Goal: Find specific page/section: Find specific page/section

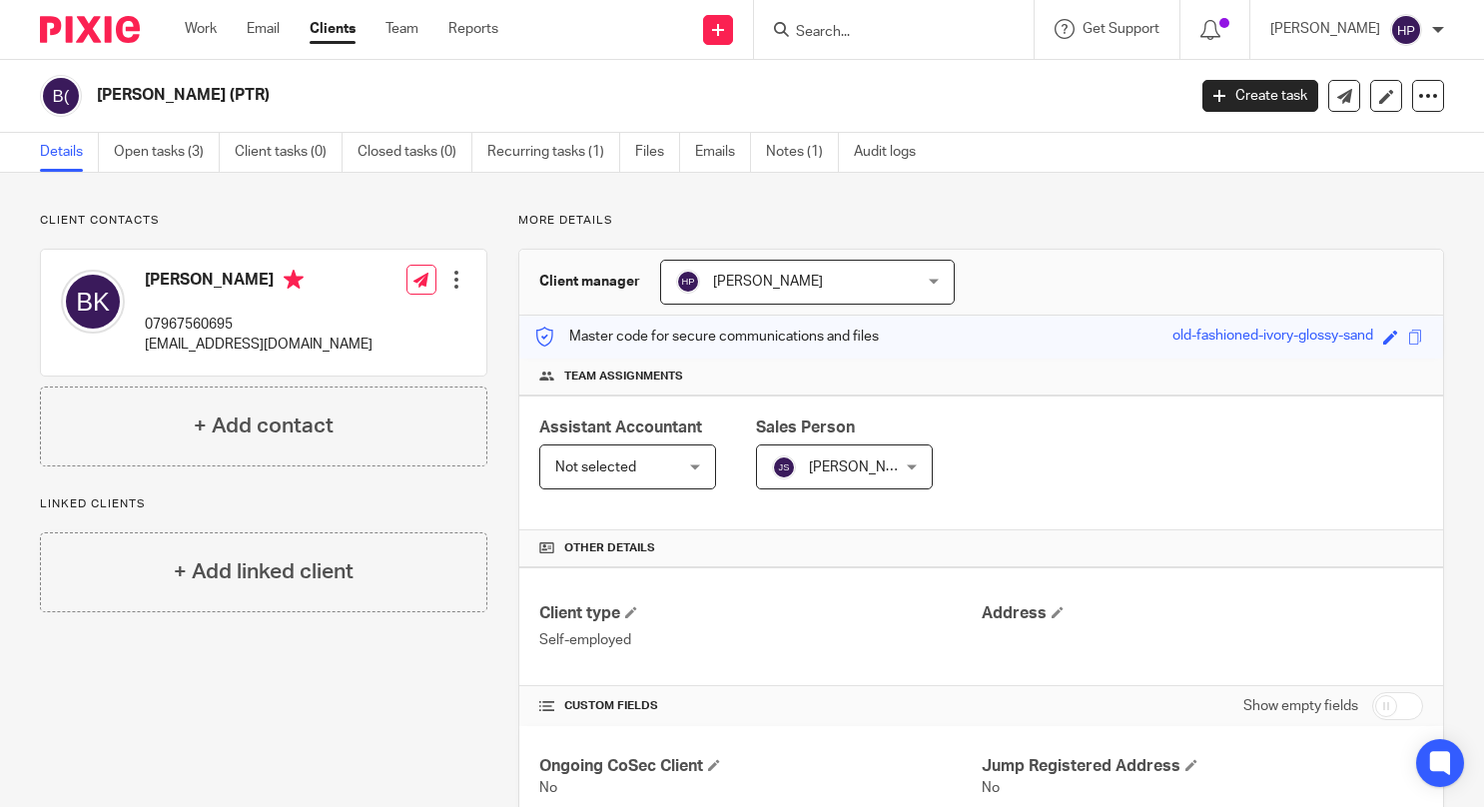
click at [878, 28] on input "Search" at bounding box center [884, 33] width 180 height 18
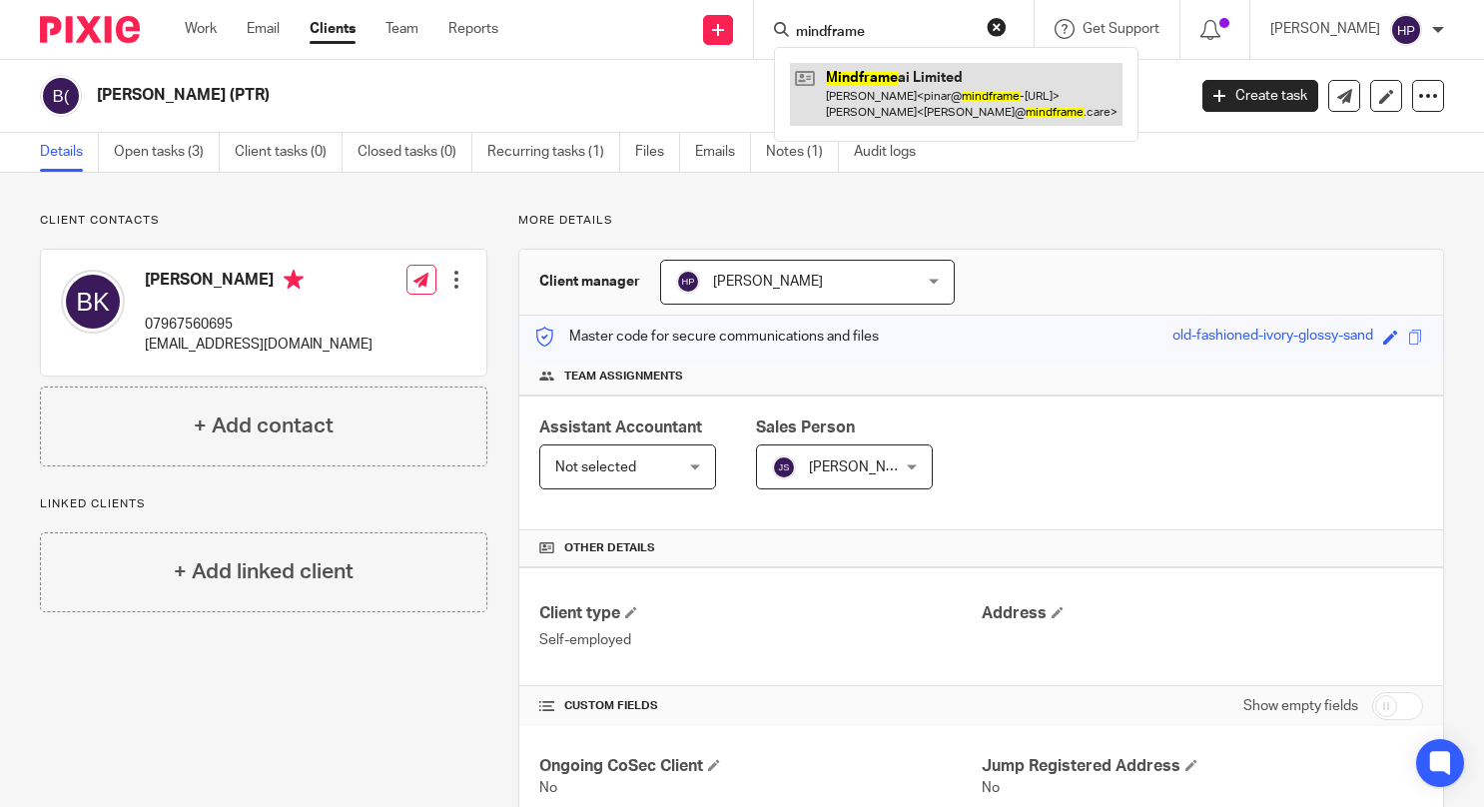
type input "mindframe"
click at [971, 90] on link at bounding box center [956, 94] width 333 height 62
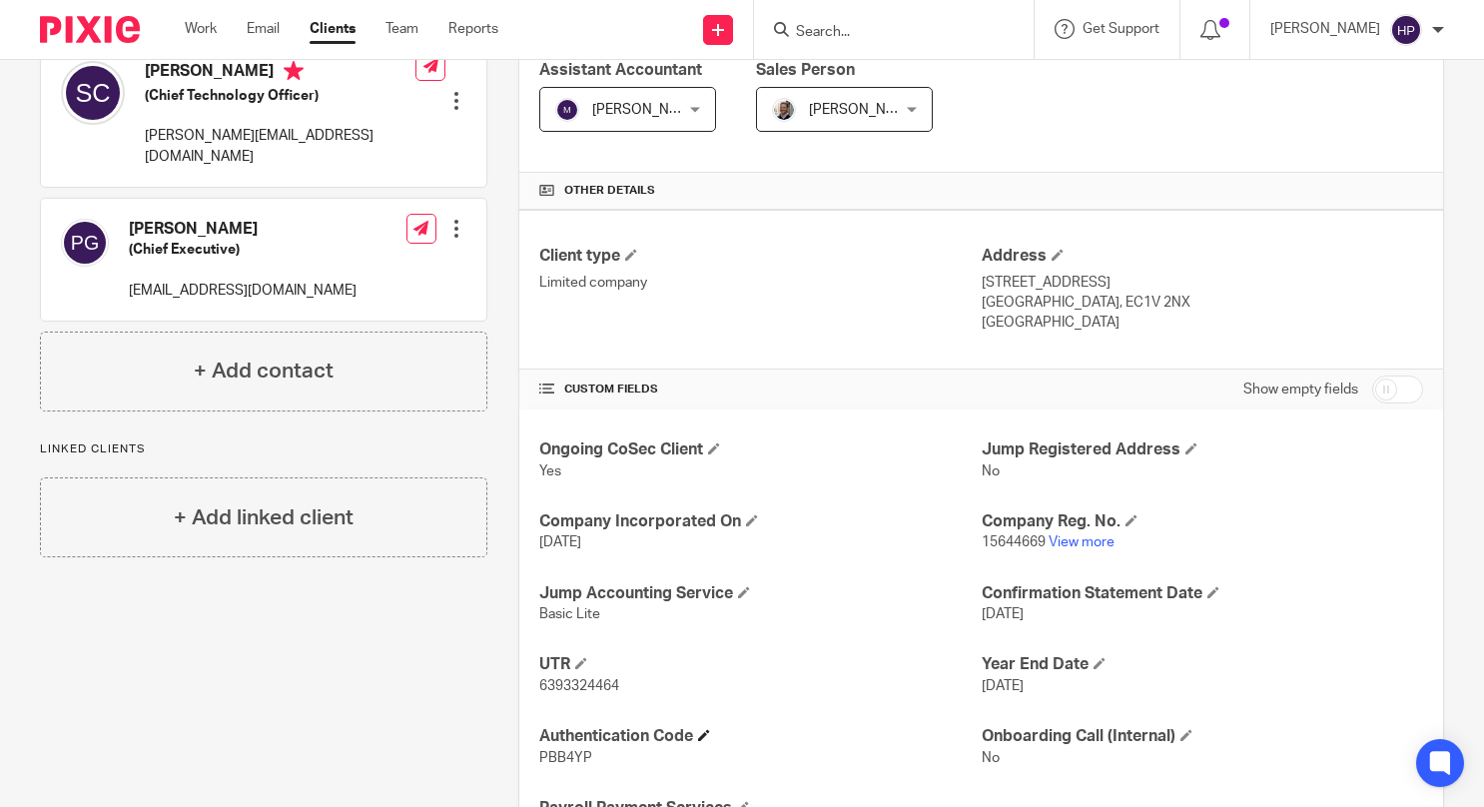
scroll to position [457, 0]
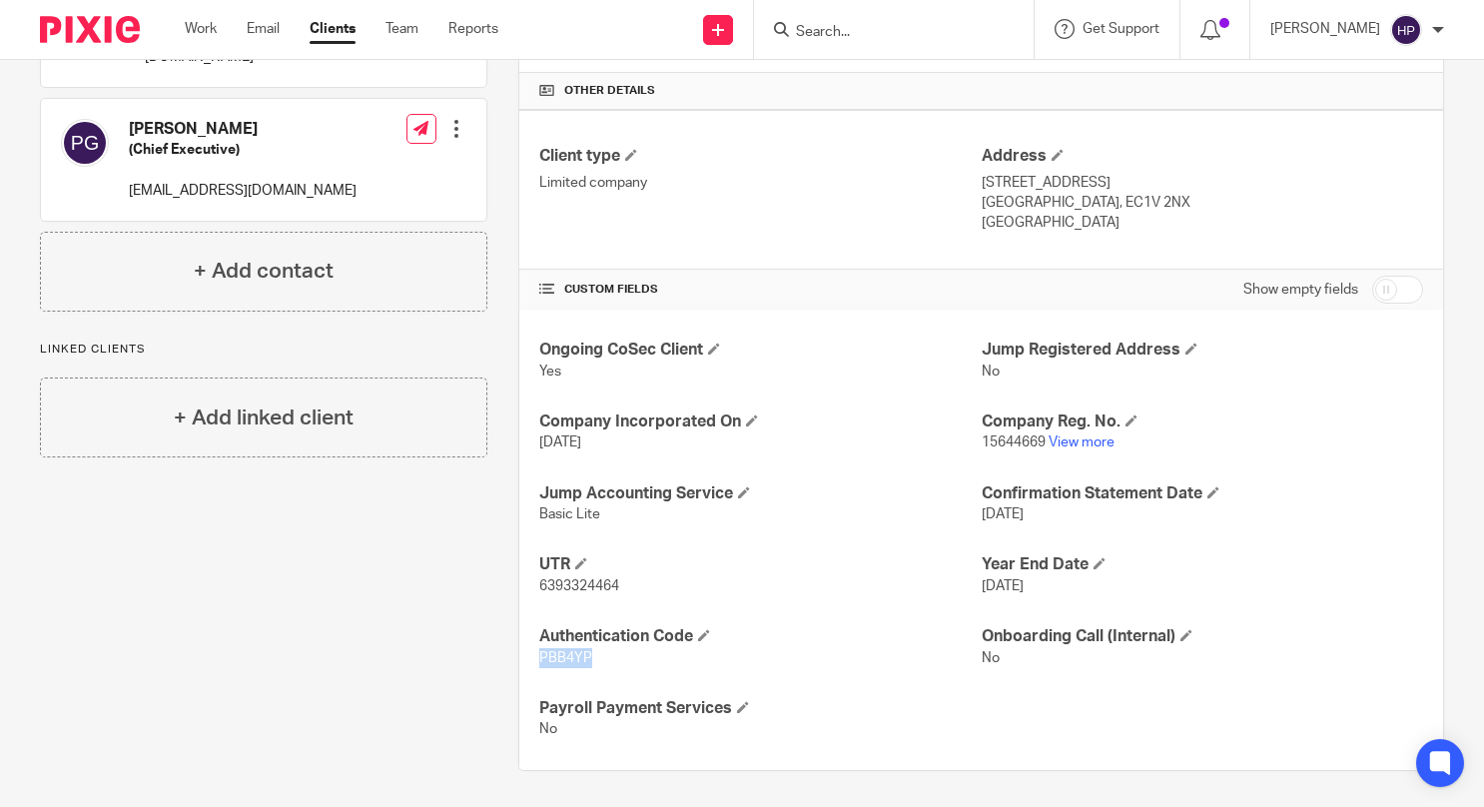
drag, startPoint x: 583, startPoint y: 655, endPoint x: 512, endPoint y: 658, distance: 71.0
click at [518, 658] on div "Client manager Hely Patel Hely Patel Aashish A Abinandhana P.K Abirami Senthilk…" at bounding box center [981, 281] width 926 height 980
copy span "PBB4YP"
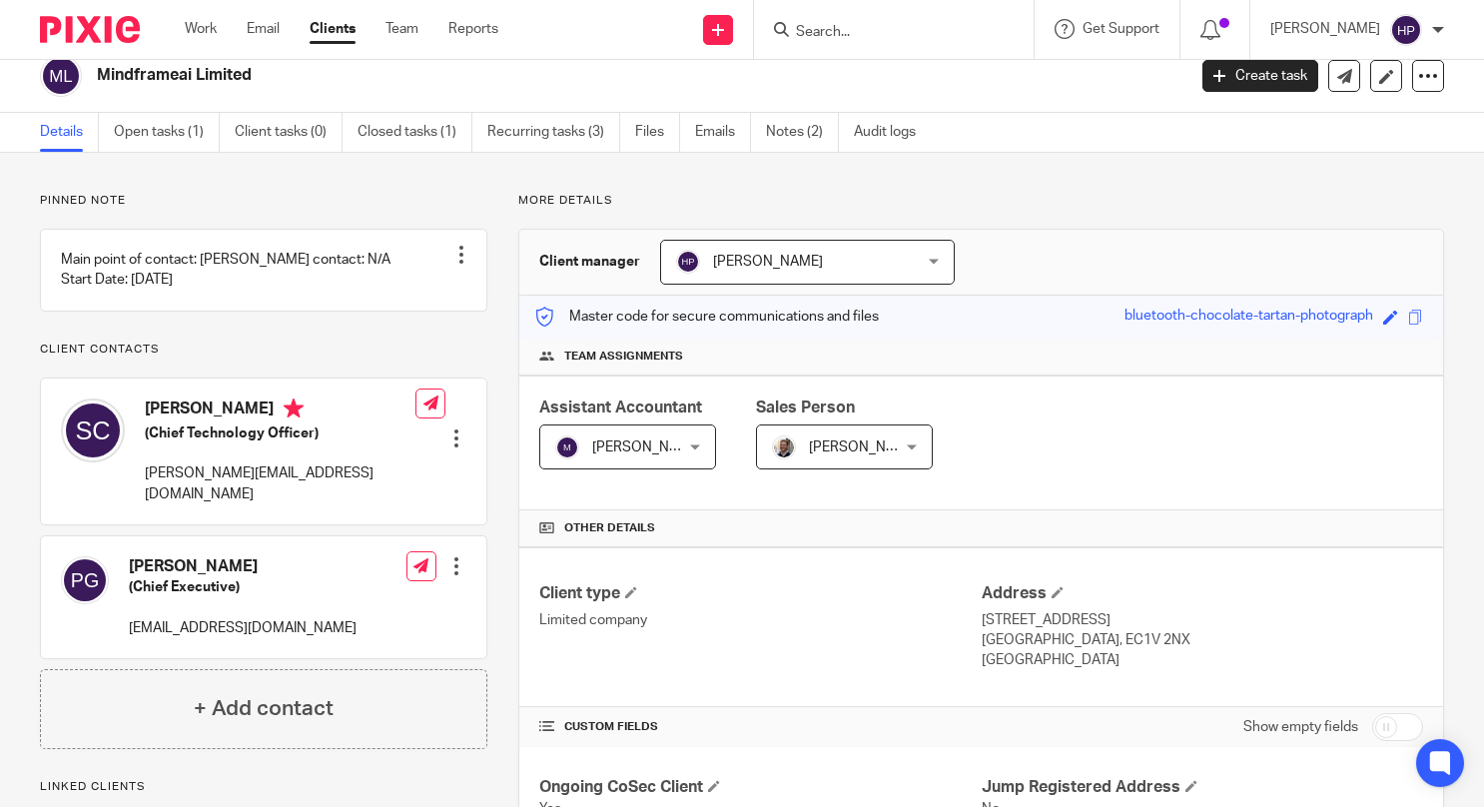
scroll to position [0, 0]
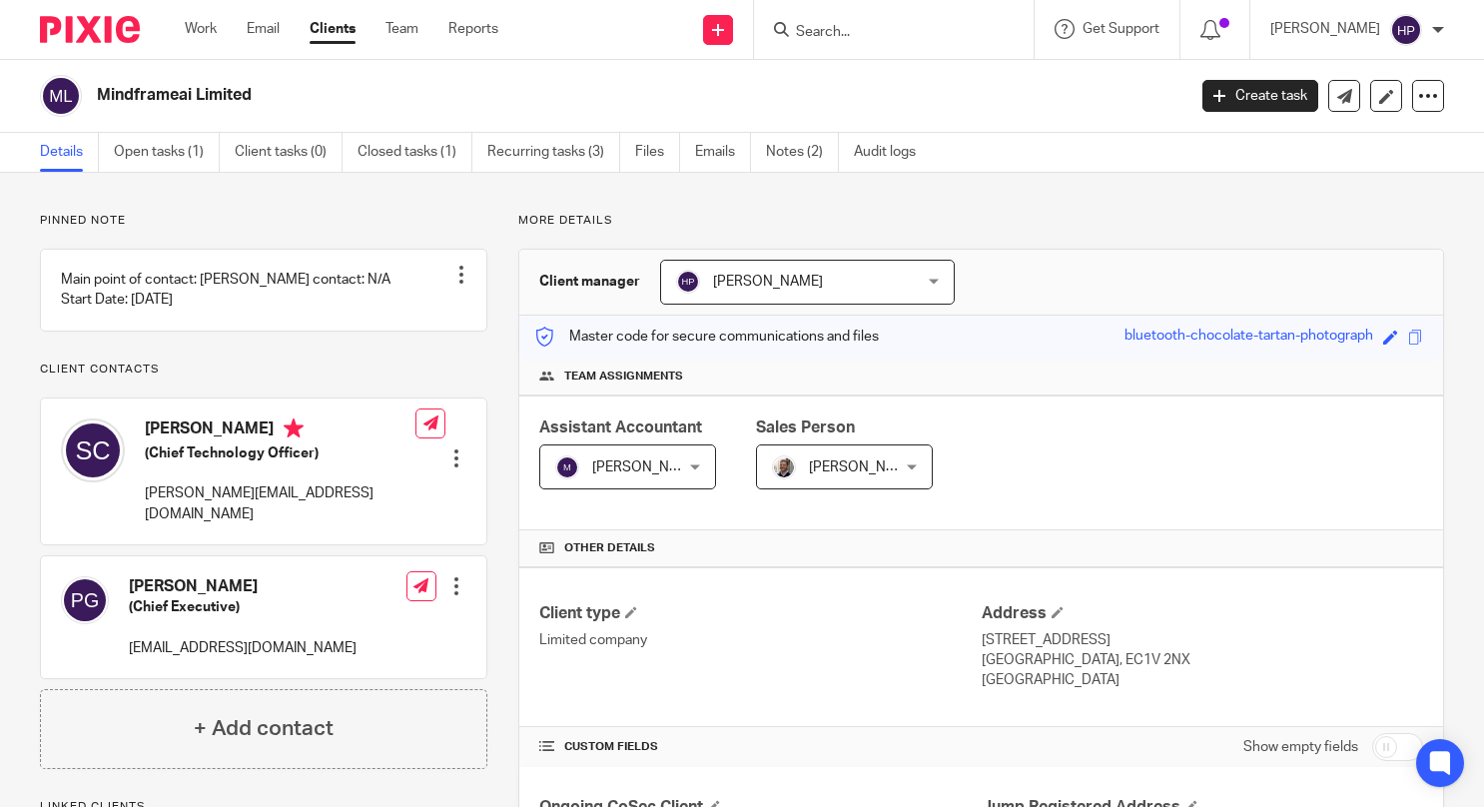
click at [951, 27] on input "Search" at bounding box center [884, 33] width 180 height 18
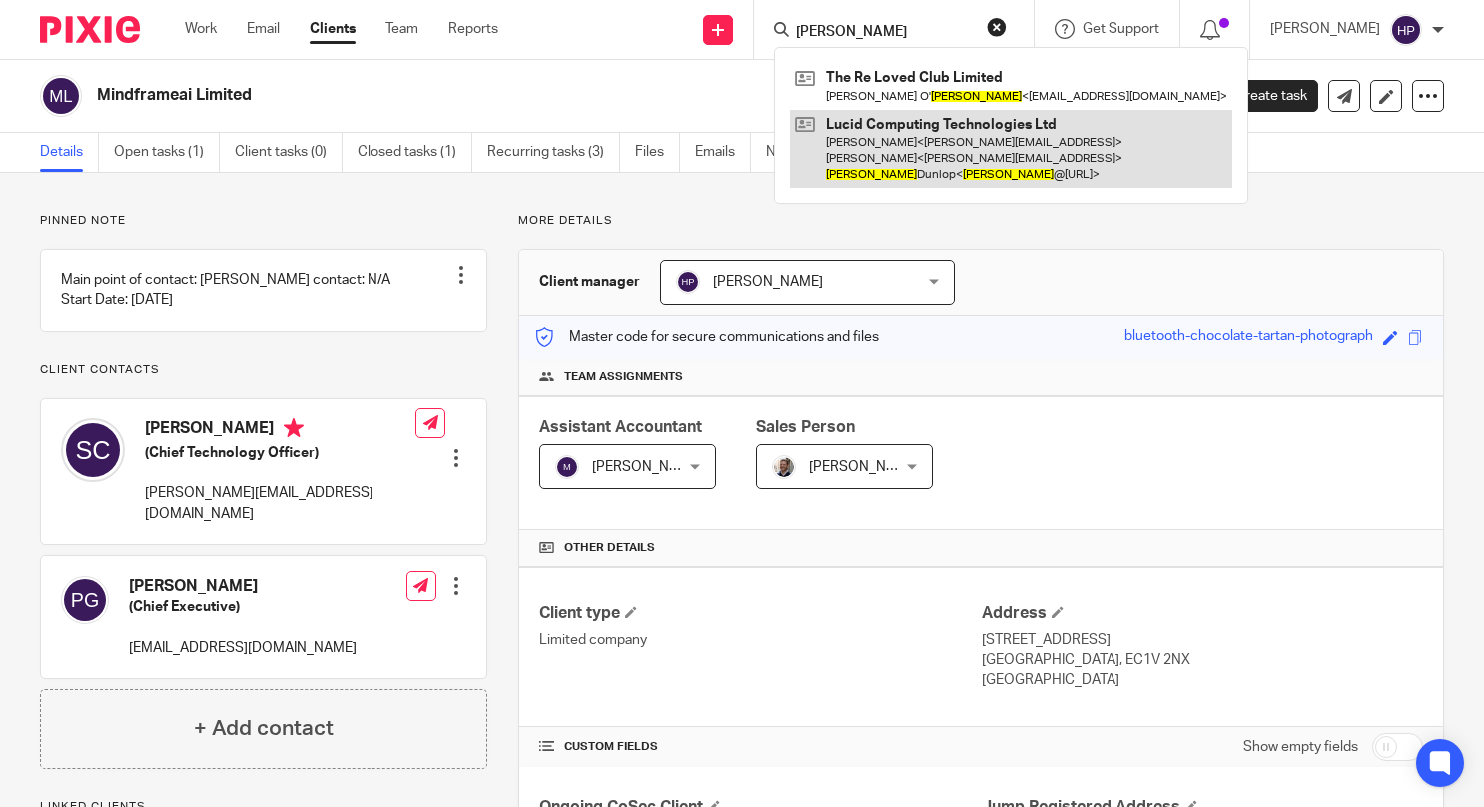
type input "connor"
click at [969, 140] on link at bounding box center [1011, 149] width 442 height 79
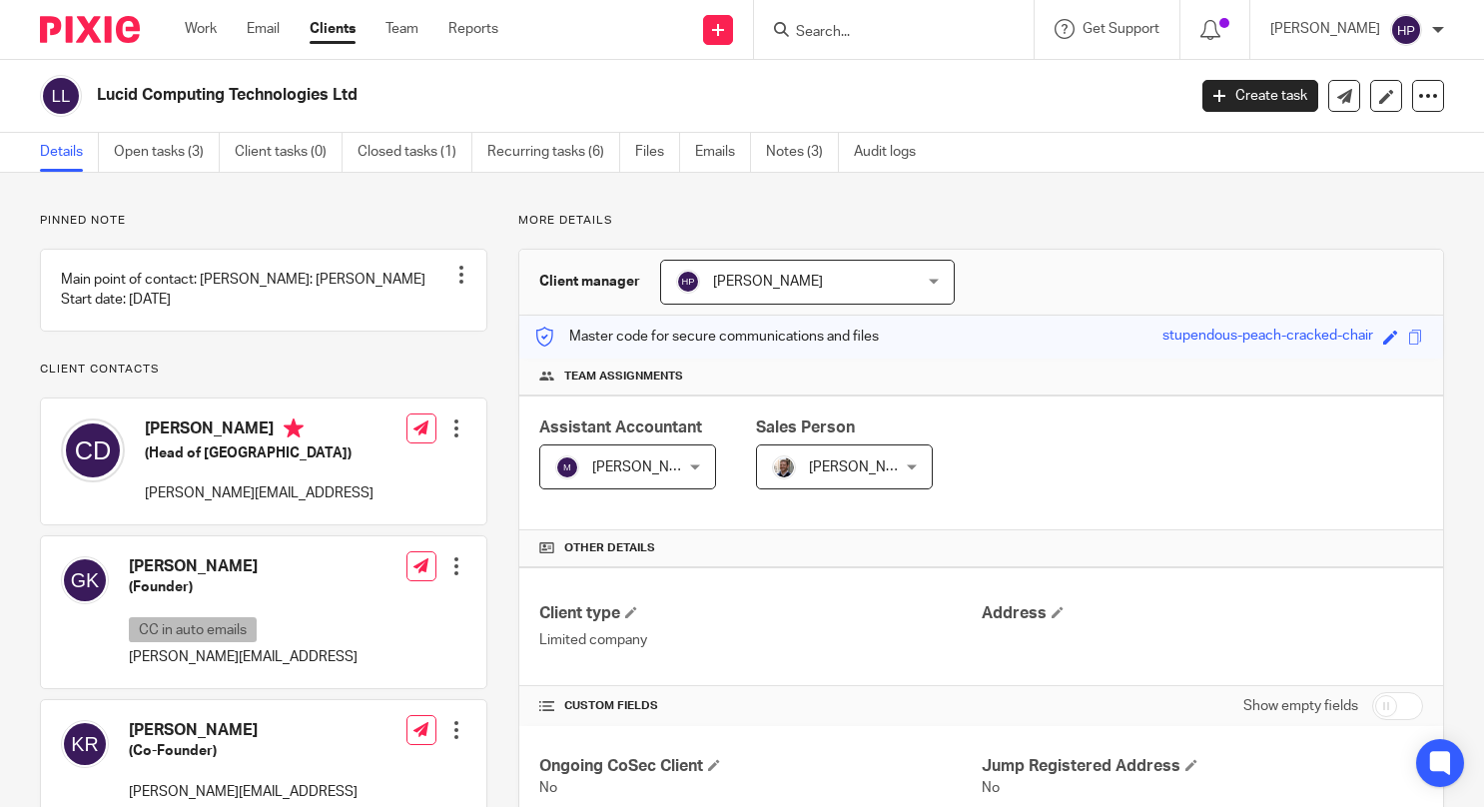
click at [889, 37] on input "Search" at bounding box center [884, 33] width 180 height 18
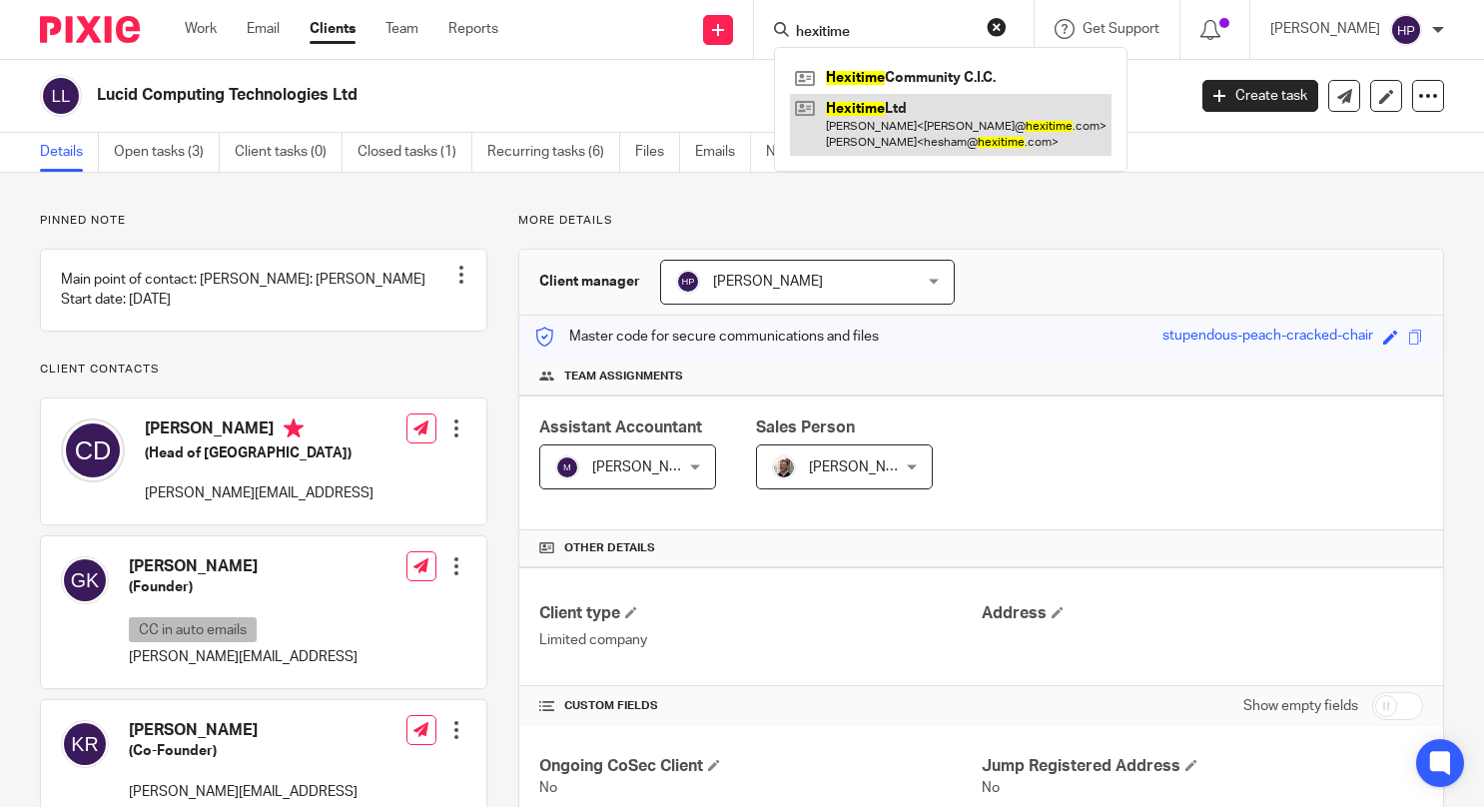
type input "hexitime"
click at [955, 134] on link at bounding box center [951, 125] width 322 height 62
